Goal: Task Accomplishment & Management: Use online tool/utility

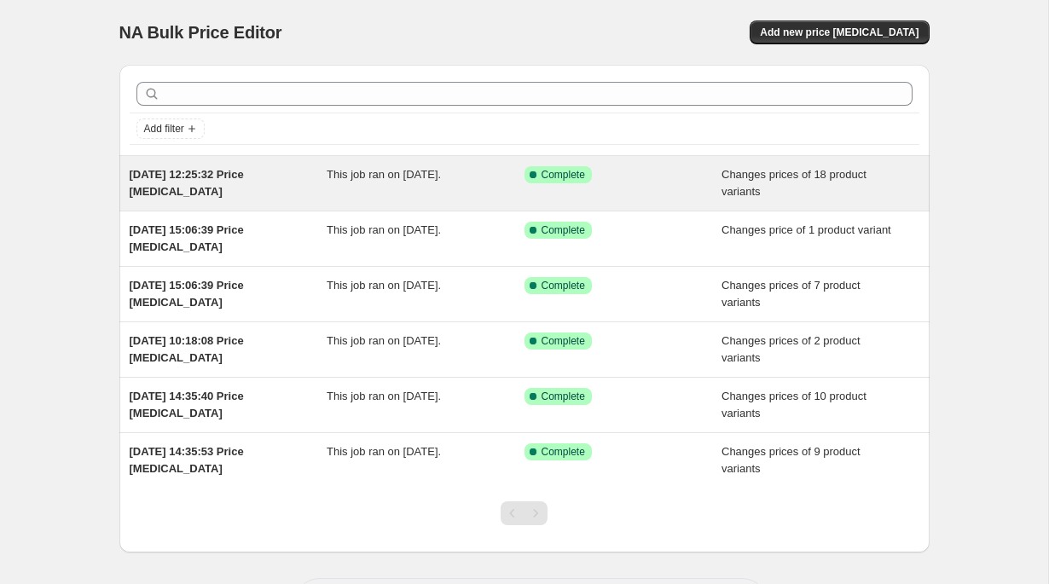
click at [541, 179] on span "Complete" at bounding box center [562, 175] width 43 height 14
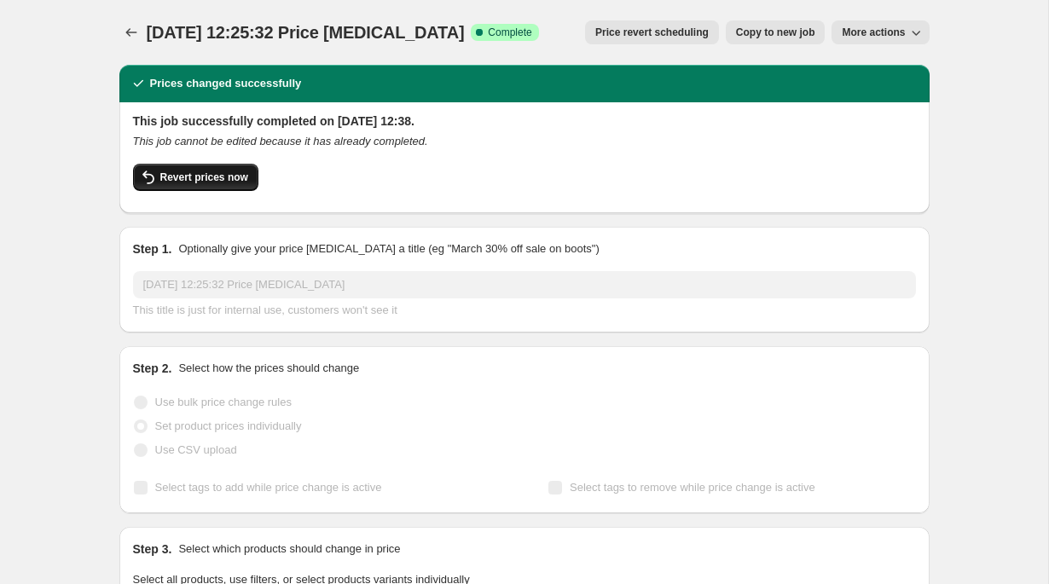
click at [233, 182] on span "Revert prices now" at bounding box center [204, 178] width 88 height 14
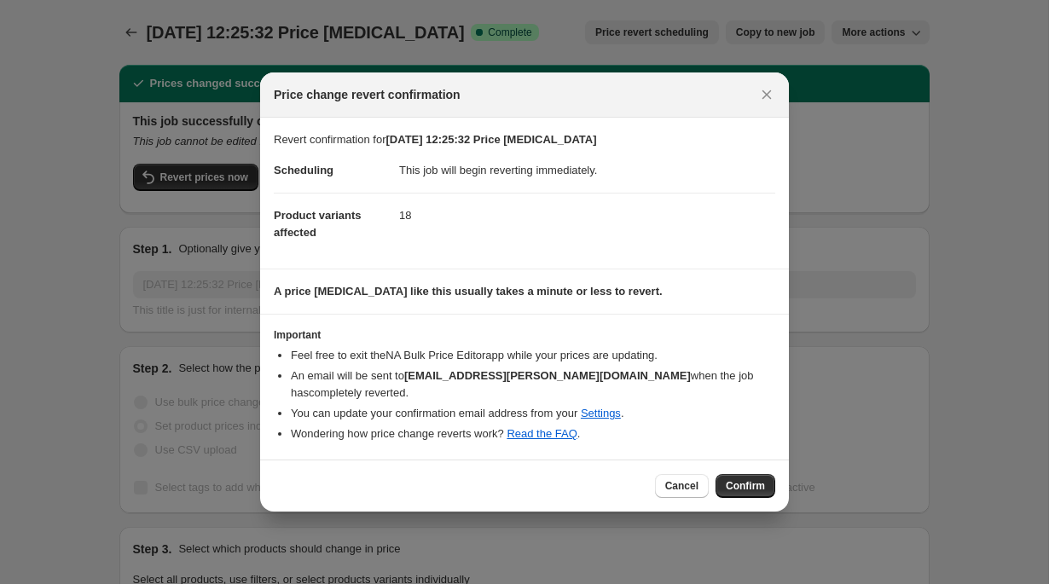
click at [281, 91] on span "Price change revert confirmation" at bounding box center [367, 94] width 187 height 17
drag, startPoint x: 281, startPoint y: 91, endPoint x: 404, endPoint y: 90, distance: 122.8
click at [404, 90] on span "Price change revert confirmation" at bounding box center [367, 94] width 187 height 17
copy span "Price change revert confirmation"
click at [404, 218] on dd "18" at bounding box center [587, 215] width 376 height 45
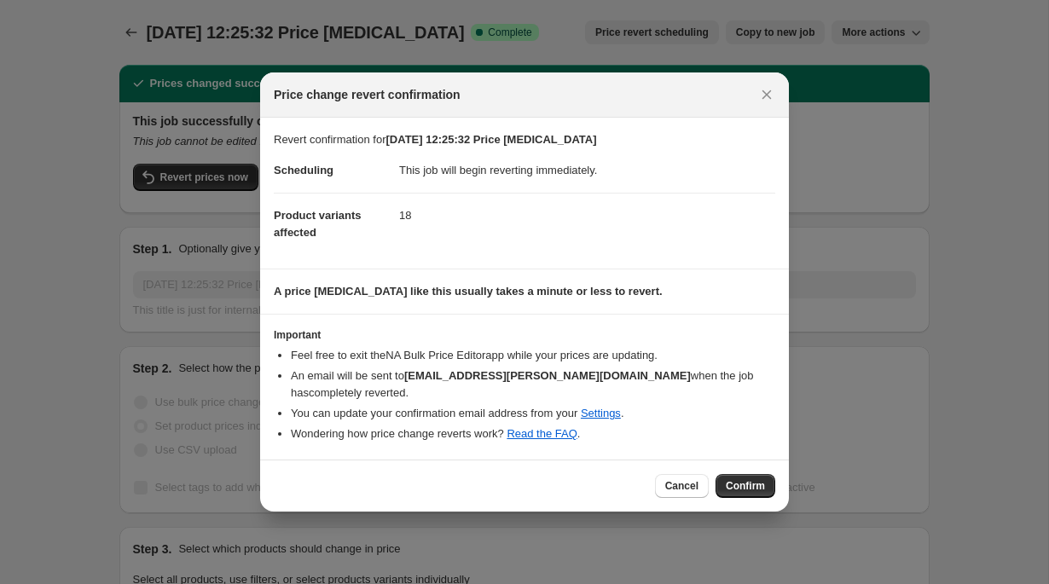
click at [394, 224] on dt "Product variants affected" at bounding box center [336, 224] width 125 height 62
click at [292, 142] on p "Revert confirmation for 16 Apr 2025, 12:25:32 Price change job" at bounding box center [524, 139] width 501 height 17
drag, startPoint x: 292, startPoint y: 142, endPoint x: 380, endPoint y: 140, distance: 88.7
click at [380, 140] on p "Revert confirmation for 16 Apr 2025, 12:25:32 Price change job" at bounding box center [524, 139] width 501 height 17
copy p "Revert confirmation for"
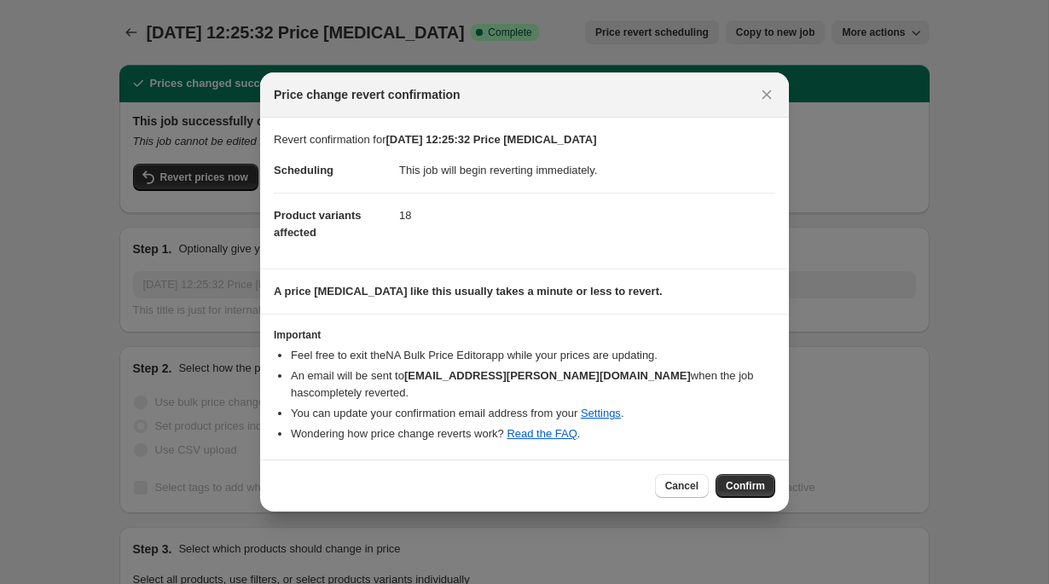
click at [434, 172] on dd "This job will begin reverting immediately." at bounding box center [587, 170] width 376 height 44
click at [412, 174] on dd "This job will begin reverting immediately." at bounding box center [587, 170] width 376 height 44
drag, startPoint x: 412, startPoint y: 174, endPoint x: 545, endPoint y: 173, distance: 133.0
click at [545, 173] on dd "This job will begin reverting immediately." at bounding box center [587, 170] width 376 height 44
copy dd "This job will begin reverting immediately"
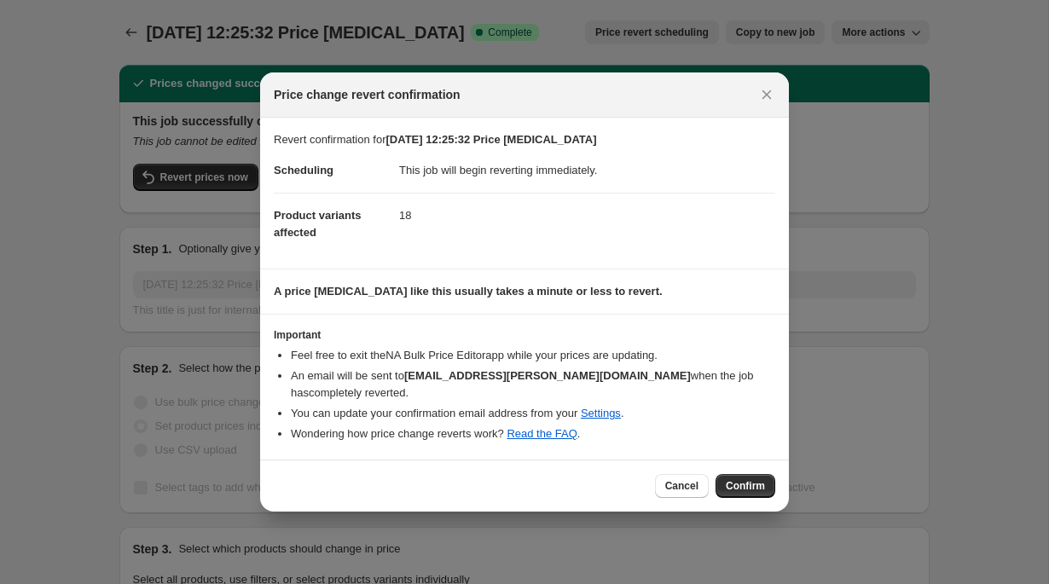
click at [561, 169] on dd "This job will begin reverting immediately." at bounding box center [587, 170] width 376 height 44
click at [288, 223] on dt "Product variants affected" at bounding box center [336, 224] width 125 height 62
copy span "Product variants affected"
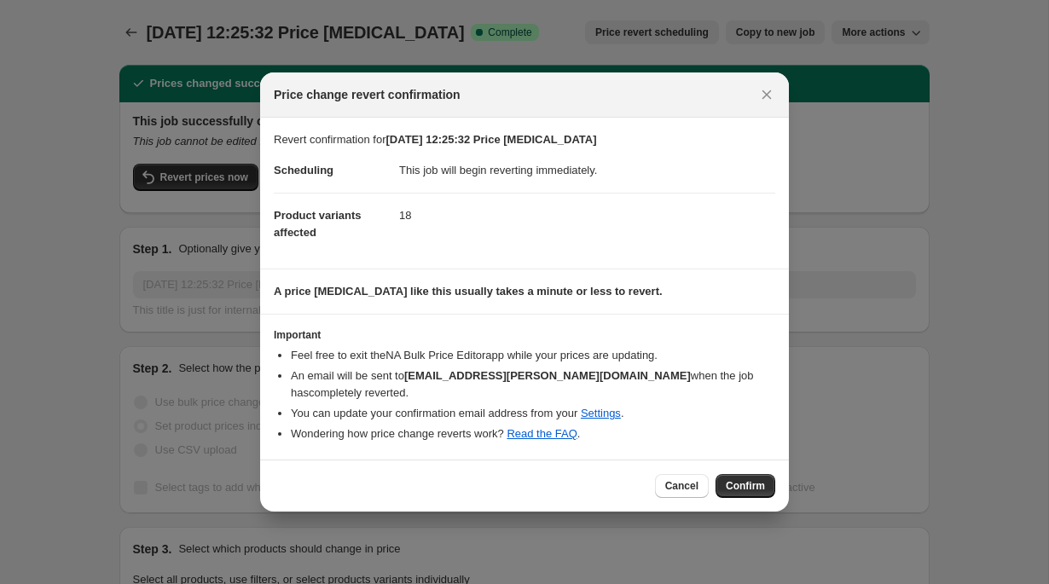
click at [508, 211] on dd "18" at bounding box center [587, 215] width 376 height 45
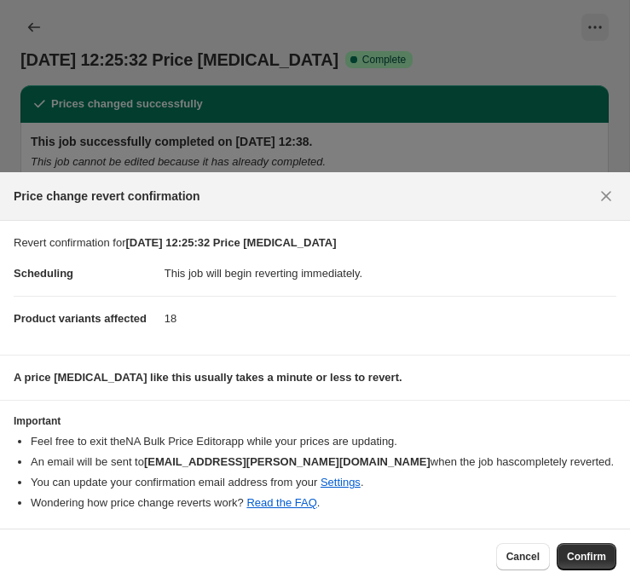
click at [395, 340] on dl "Scheduling This job will begin reverting immediately. Product variants affected…" at bounding box center [315, 297] width 603 height 90
click at [254, 385] on p "A price change job like this usually takes a minute or less to revert." at bounding box center [315, 377] width 603 height 17
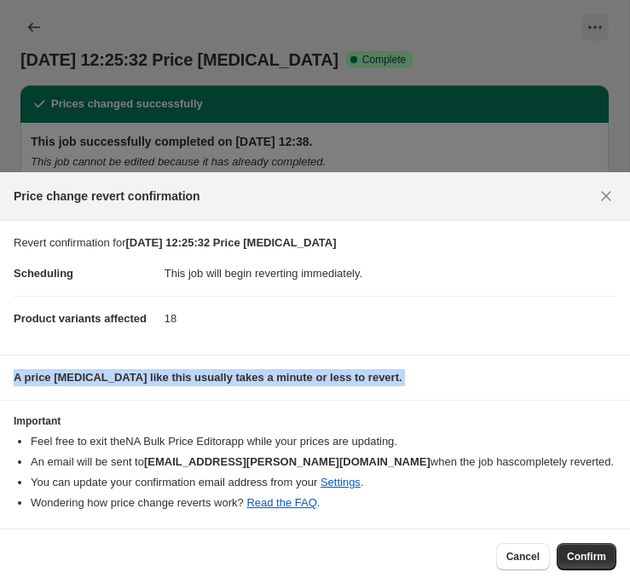
click at [254, 384] on p "A price change job like this usually takes a minute or less to revert." at bounding box center [315, 377] width 603 height 17
copy b "A price change job like this usually takes a minute or less to revert."
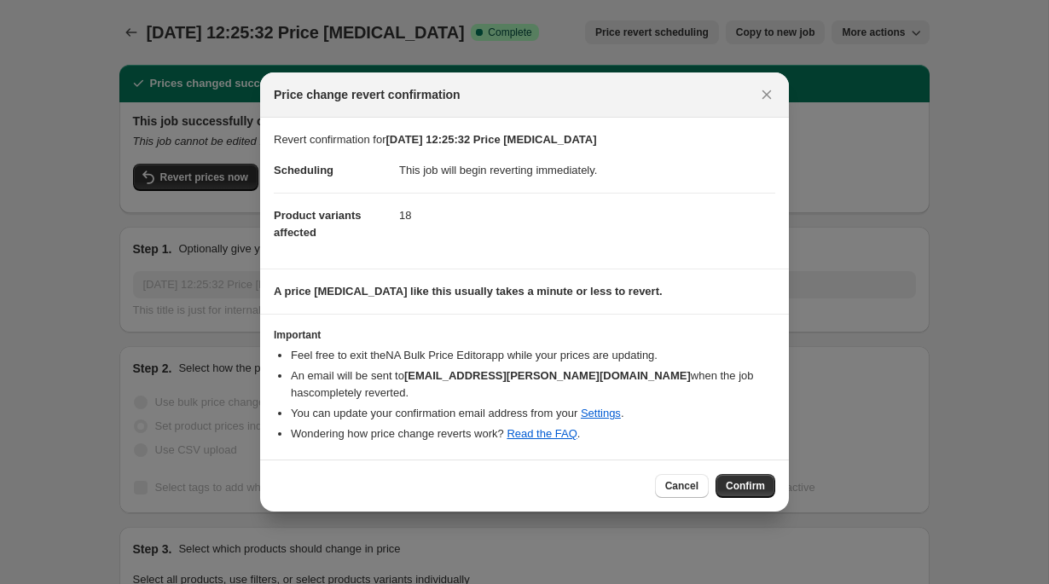
click at [573, 258] on section "Revert confirmation for 16 Apr 2025, 12:25:32 Price change job Scheduling This …" at bounding box center [524, 193] width 529 height 151
